Goal: Navigation & Orientation: Go to known website

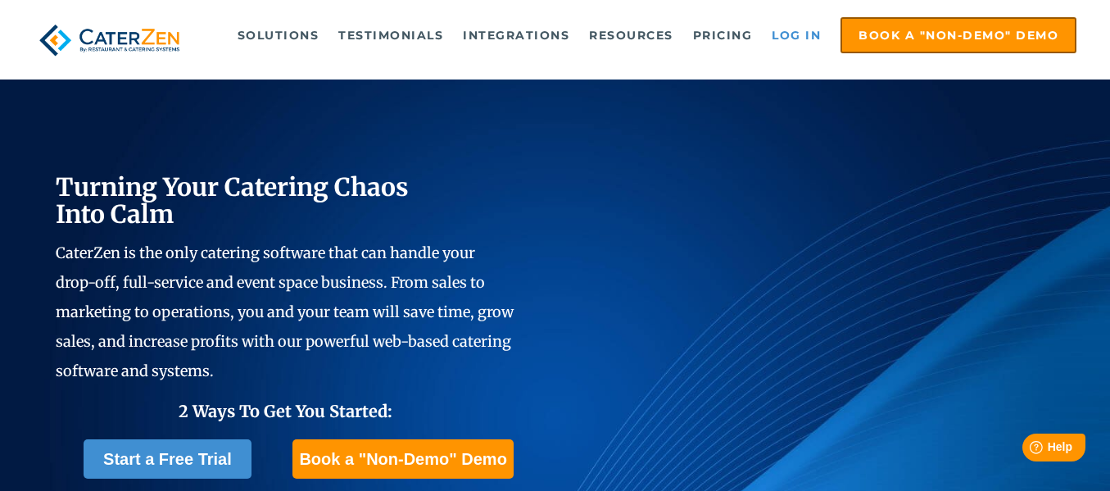
click at [798, 38] on link "Log in" at bounding box center [797, 35] width 66 height 33
click at [810, 31] on link "Log in" at bounding box center [797, 35] width 66 height 33
click at [800, 35] on link "Log in" at bounding box center [797, 35] width 66 height 33
